Goal: Task Accomplishment & Management: Manage account settings

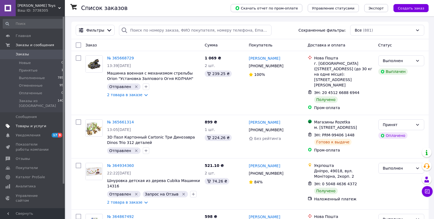
click at [35, 124] on span "Товары и услуги" at bounding box center [31, 126] width 31 height 5
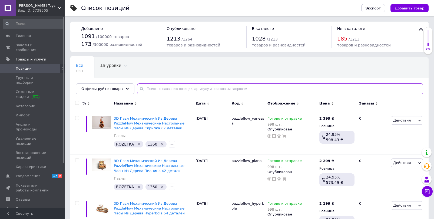
click at [178, 90] on input "text" at bounding box center [280, 89] width 286 height 11
type input "Оплот"
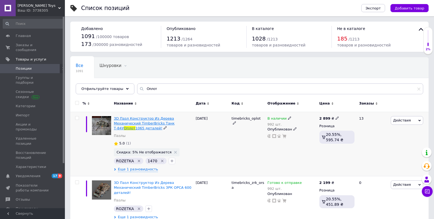
click at [151, 122] on span "3D Пазл Конструктор Из Дерева Механический TimberBricks Танк Т-84У" at bounding box center [144, 124] width 61 height 14
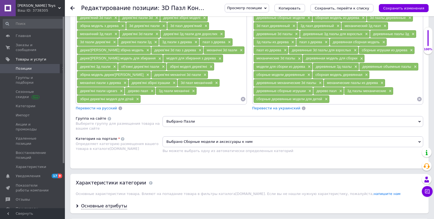
scroll to position [587, 0]
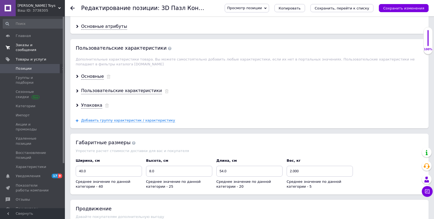
click at [18, 45] on span "Заказы и сообщения" at bounding box center [33, 48] width 34 height 10
